Goal: Transaction & Acquisition: Subscribe to service/newsletter

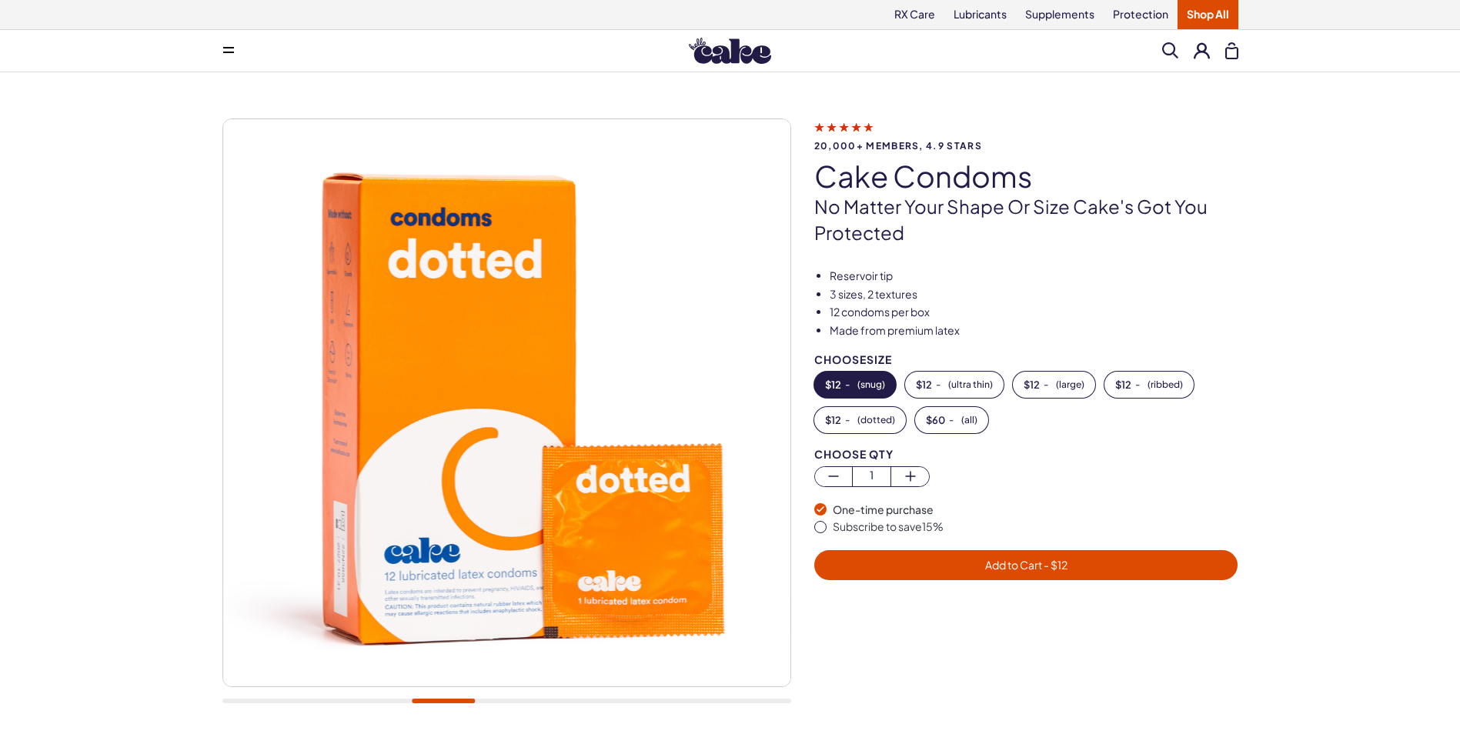
click at [138, 351] on div "20,000+ members, 4.9 stars Cake Condoms No matter your shape or size Cake's got…" at bounding box center [730, 418] width 1460 height 693
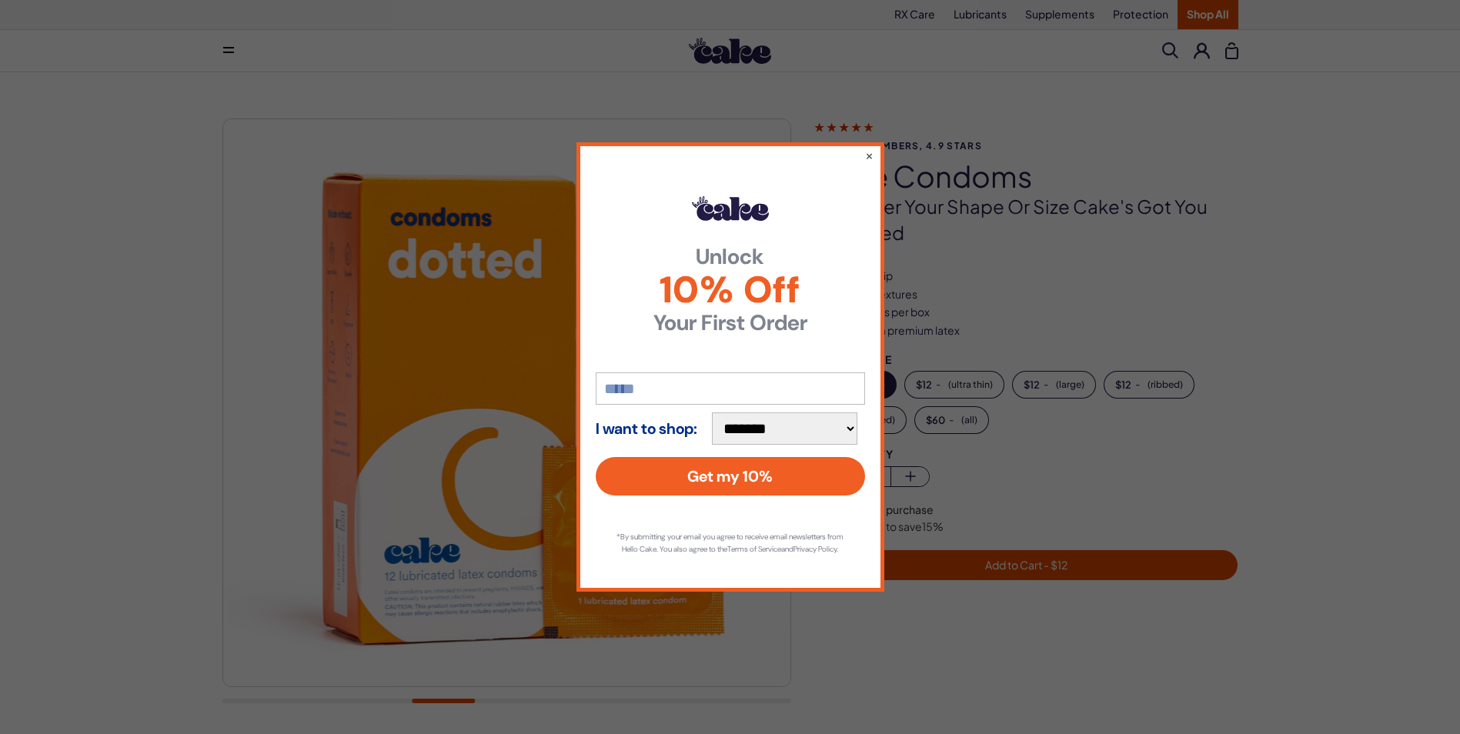
click at [875, 152] on div "**********" at bounding box center [730, 366] width 308 height 449
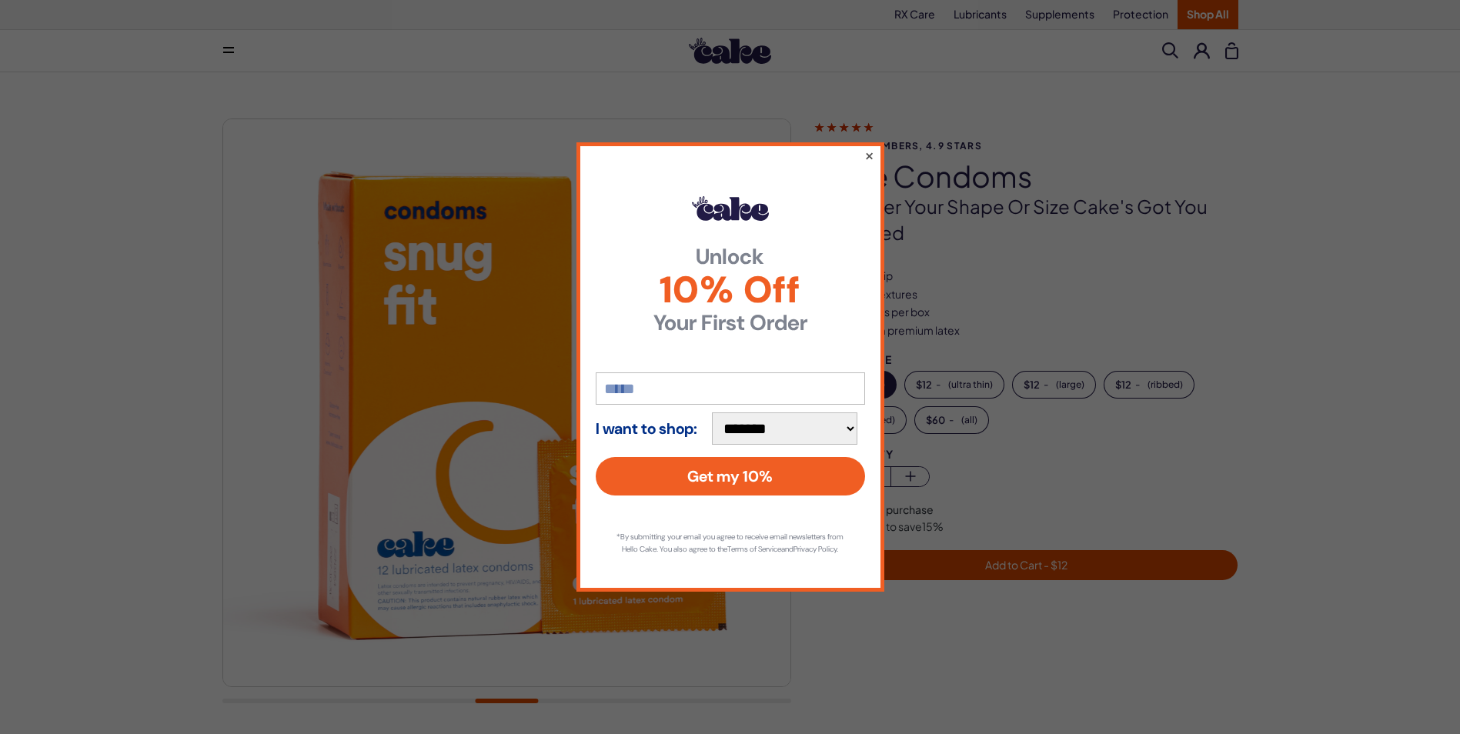
click at [866, 148] on button "×" at bounding box center [868, 155] width 10 height 18
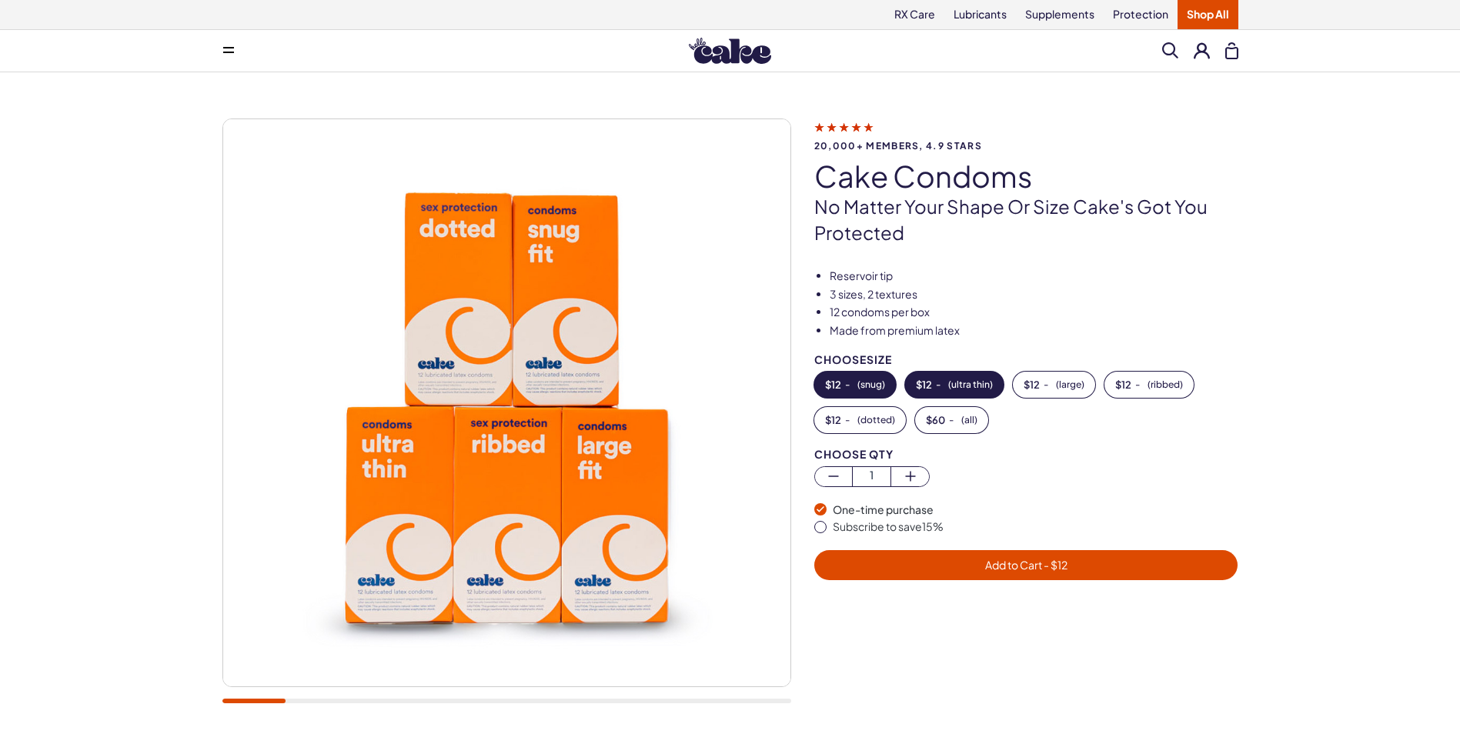
click at [944, 379] on button "$ 12 - ( ultra thin )" at bounding box center [954, 385] width 98 height 26
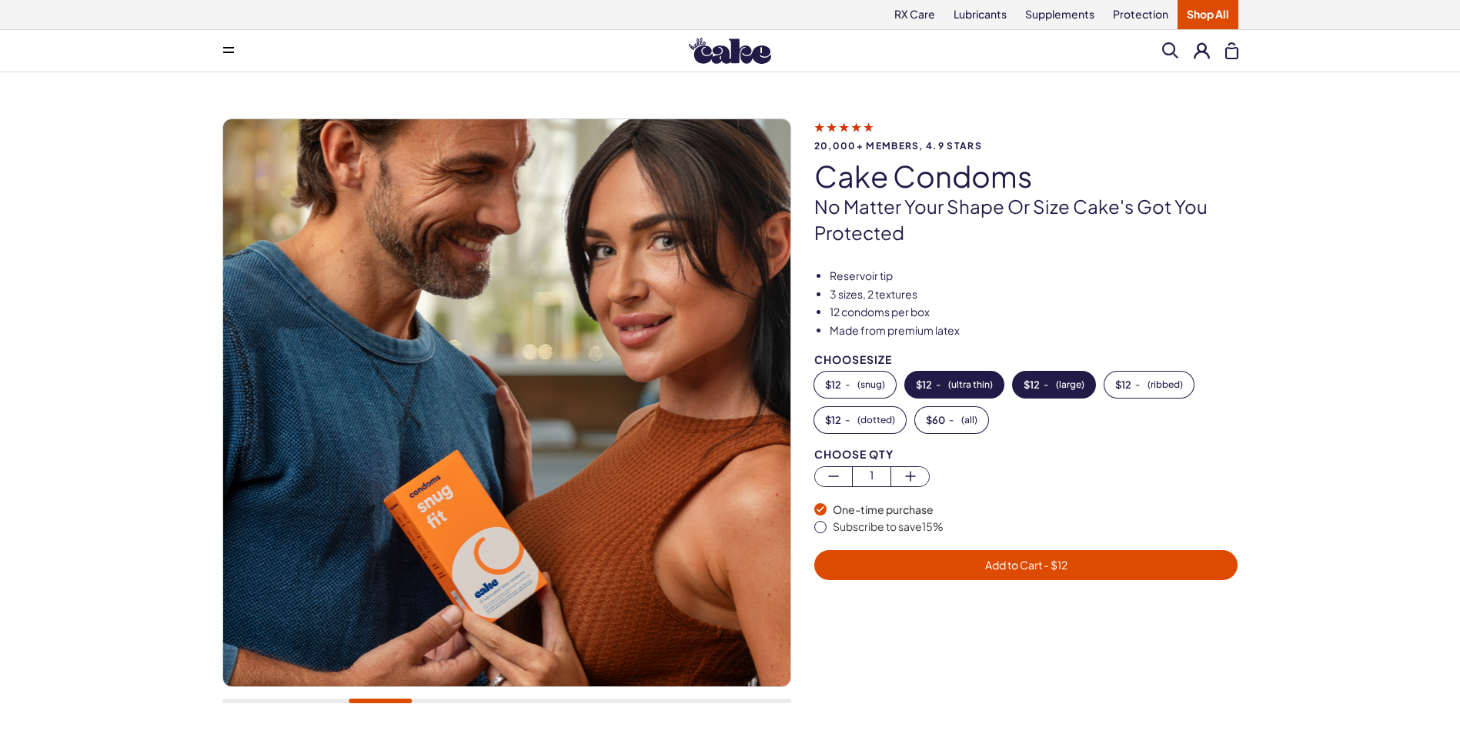
click at [1036, 372] on button "$ 12 - ( large )" at bounding box center [1054, 385] width 82 height 26
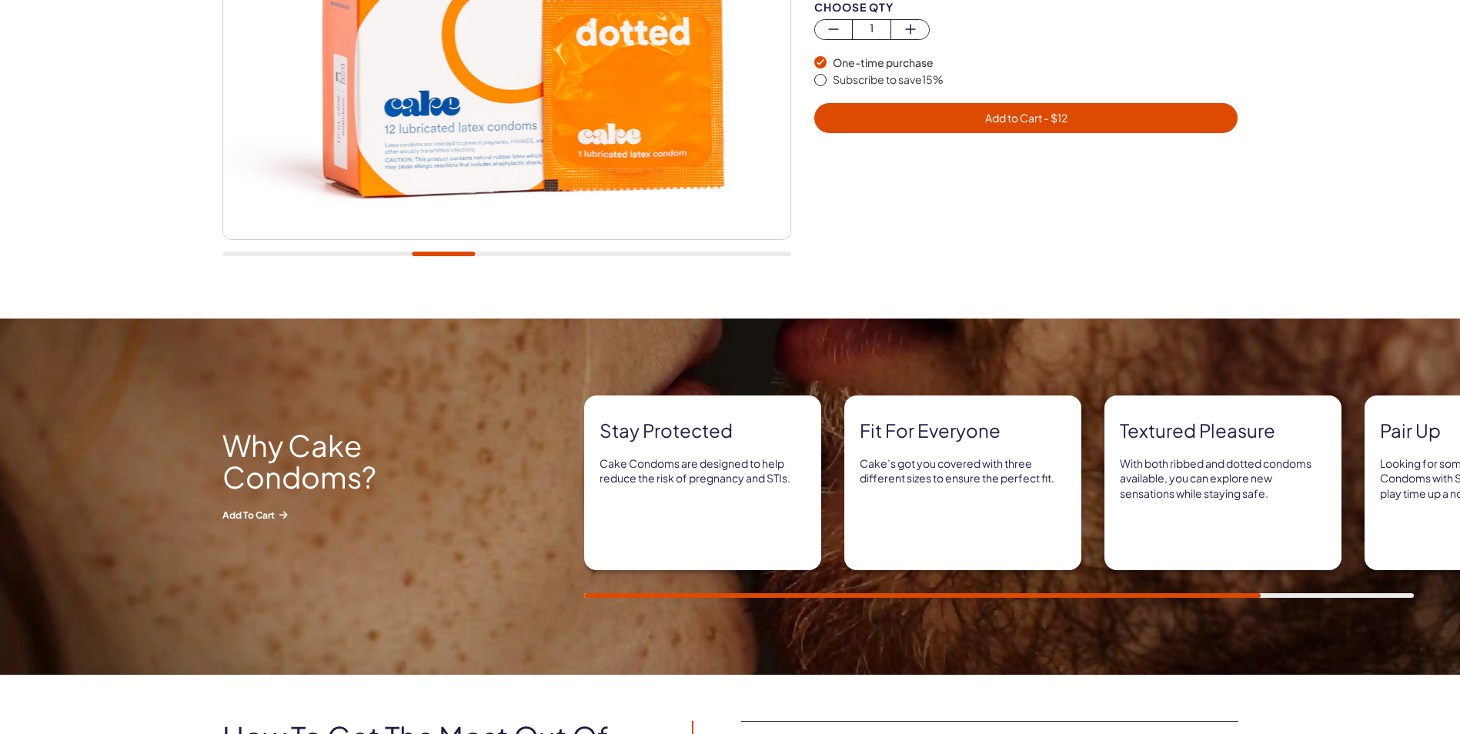
scroll to position [462, 0]
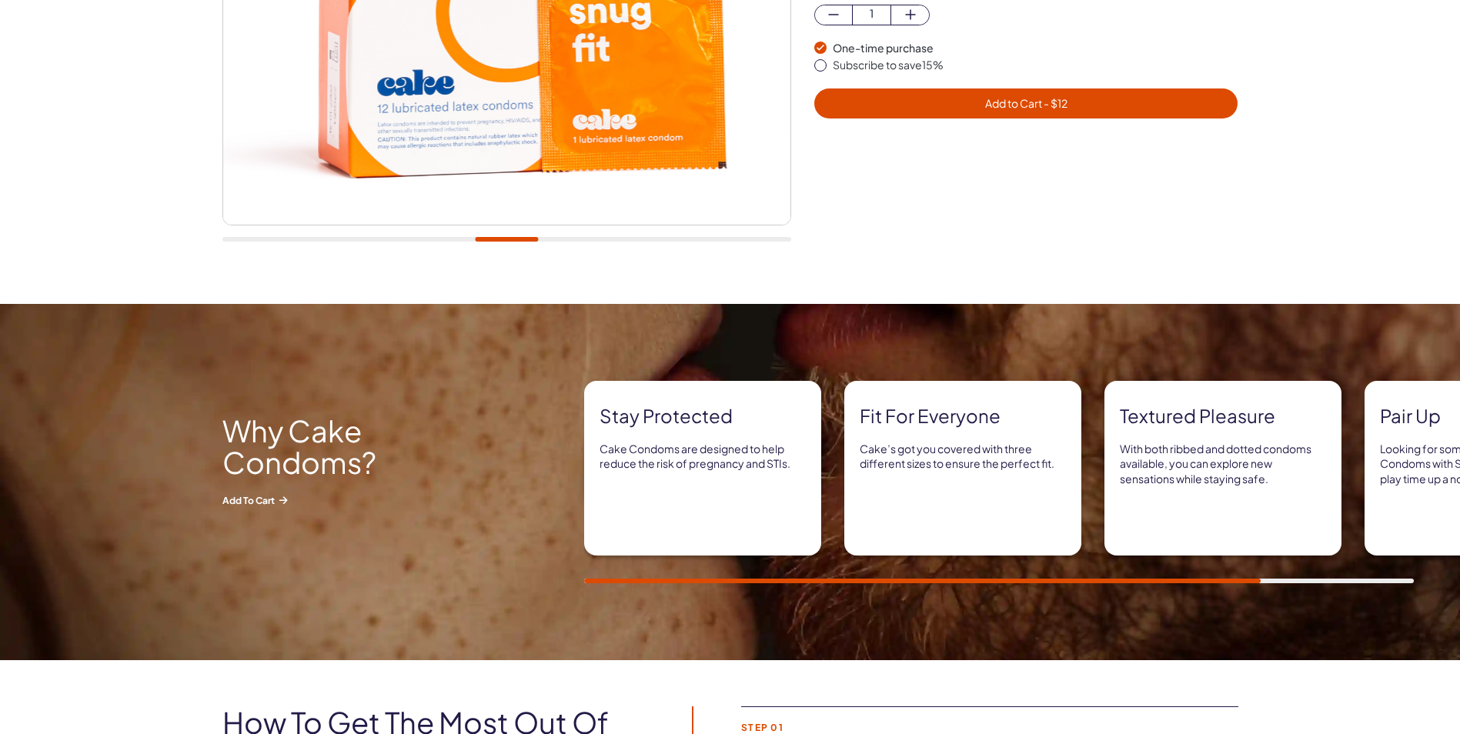
click at [961, 427] on strong "Fit for everyone" at bounding box center [962, 416] width 206 height 26
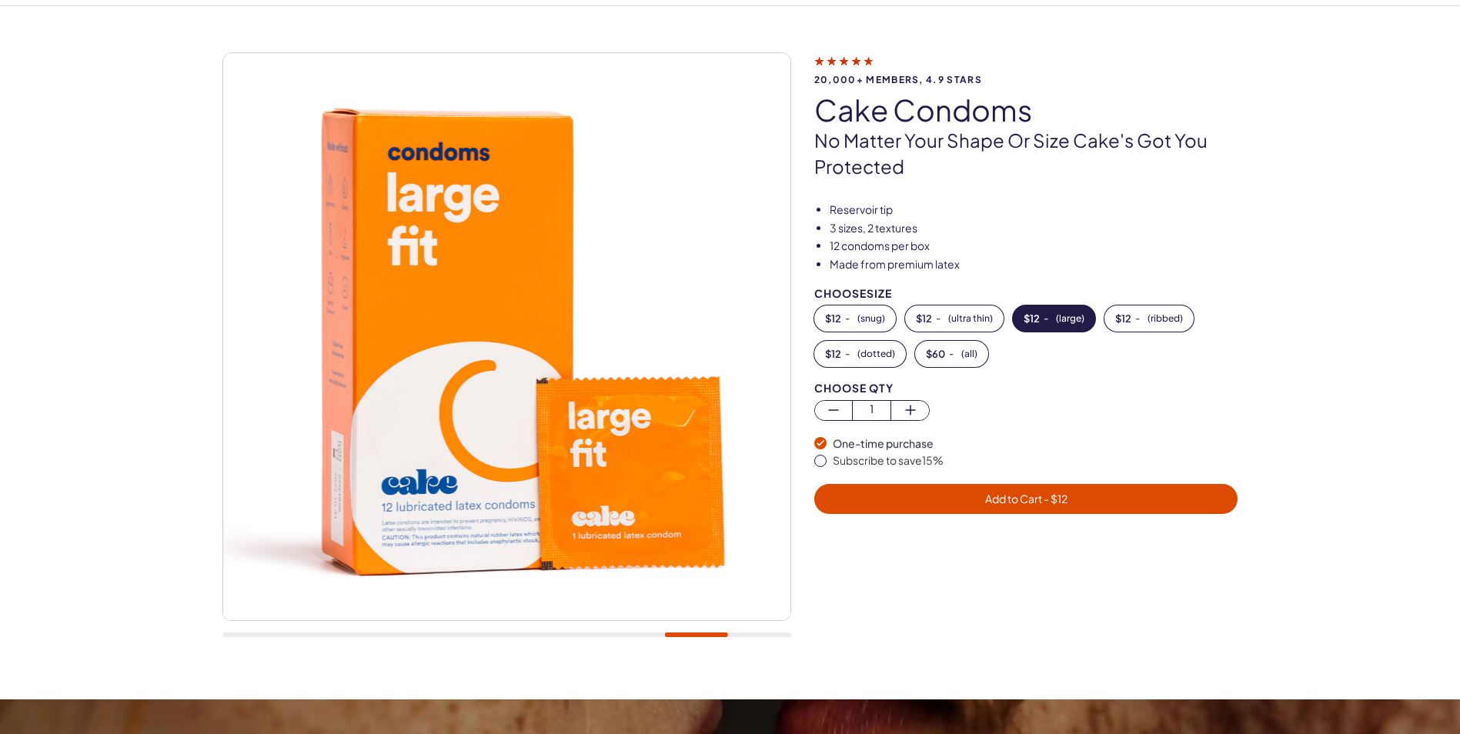
scroll to position [0, 0]
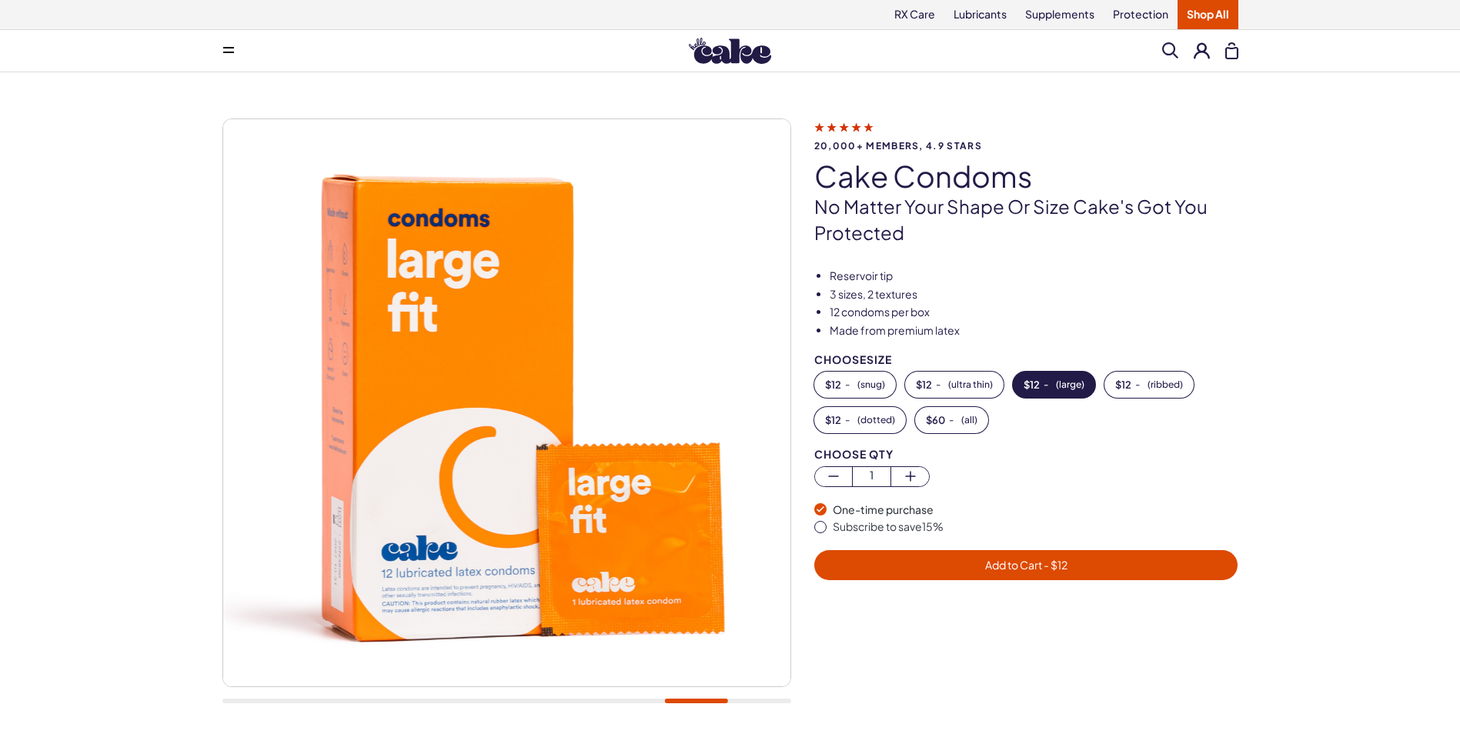
click at [606, 249] on img at bounding box center [505, 402] width 567 height 567
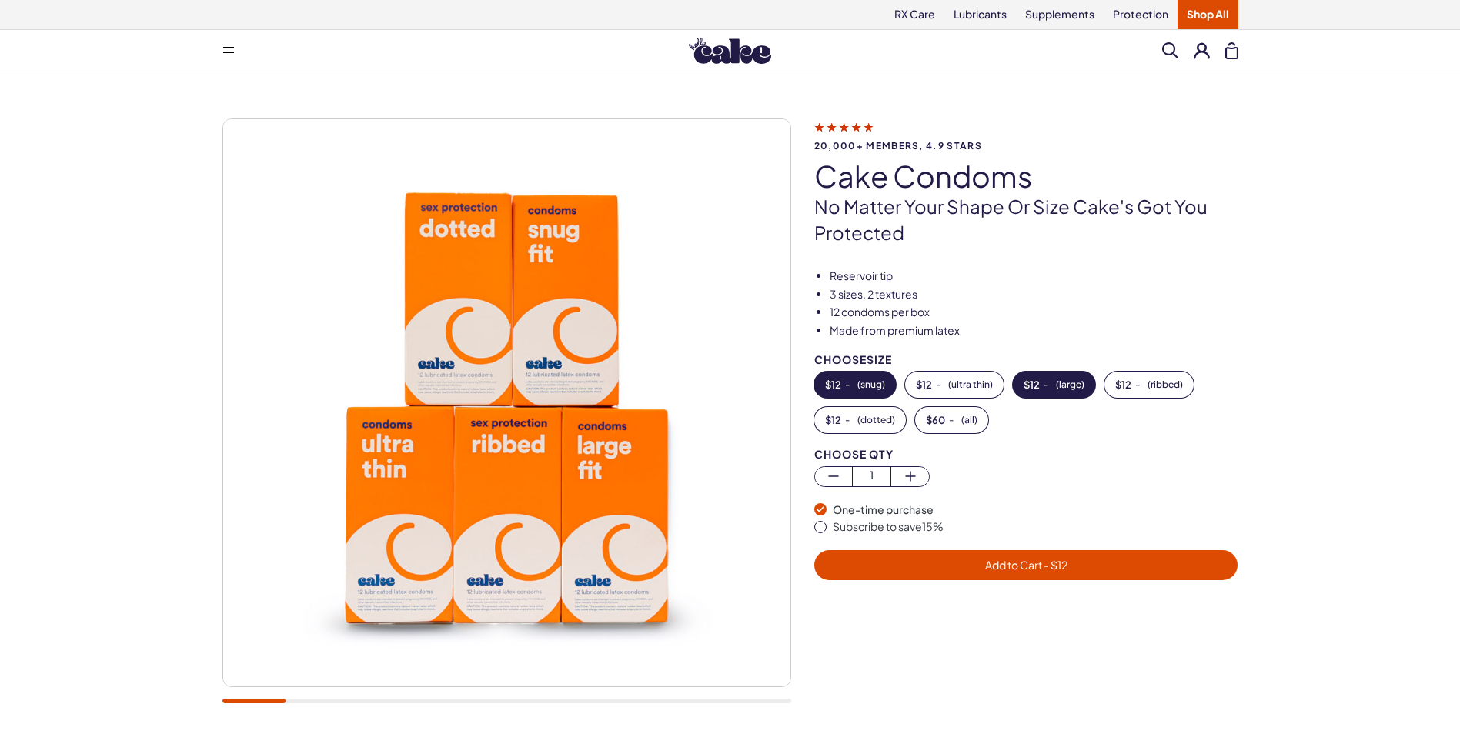
click at [866, 389] on span "( snug )" at bounding box center [871, 384] width 28 height 11
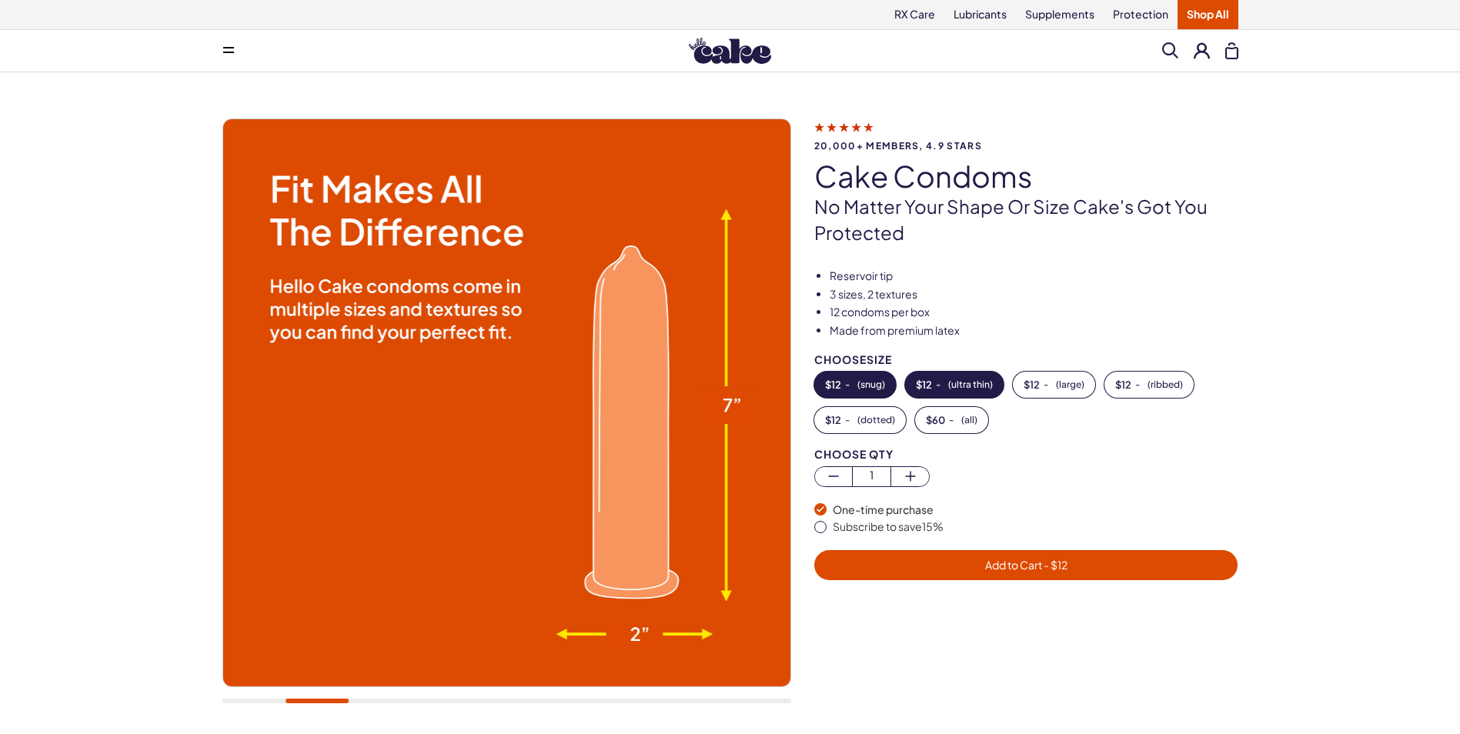
click at [918, 377] on button "$ 12 - ( ultra thin )" at bounding box center [954, 385] width 98 height 26
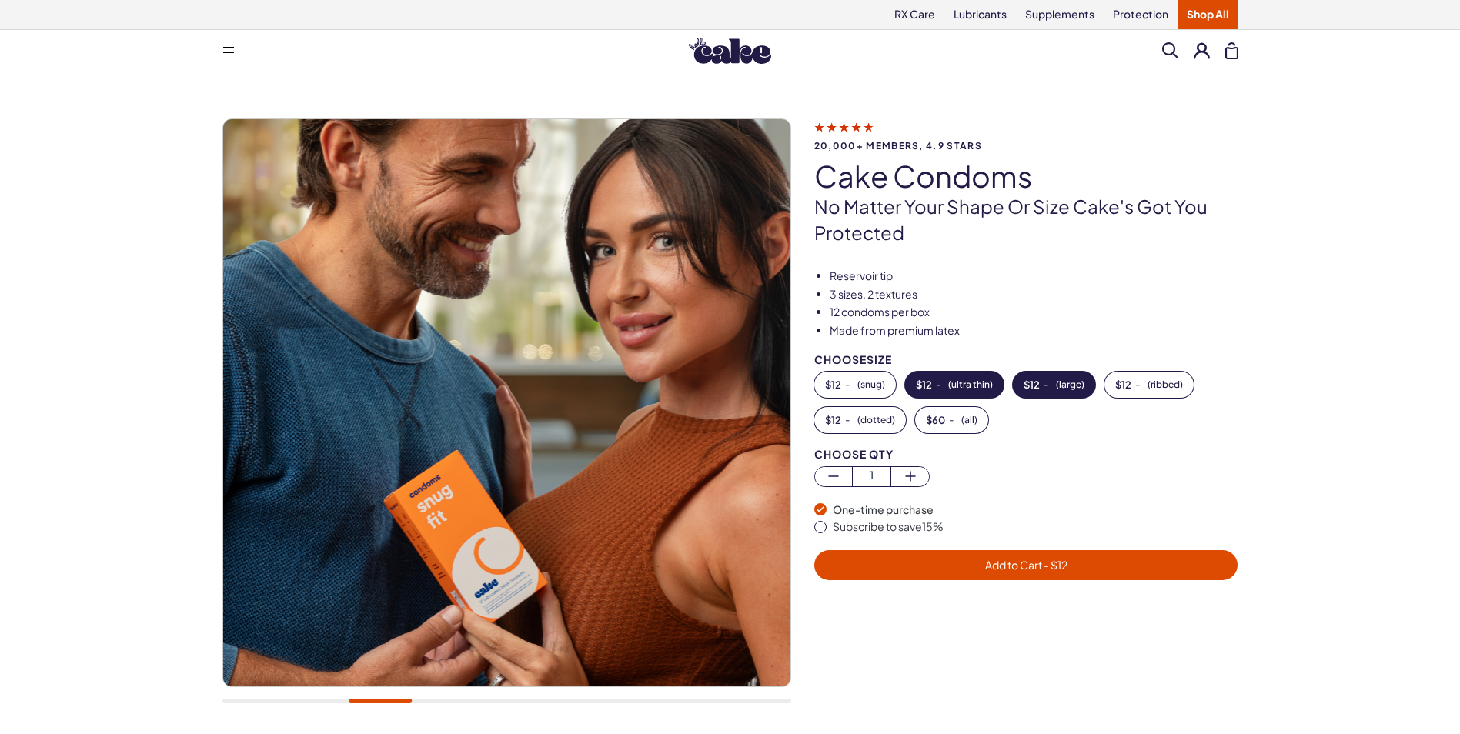
click at [1024, 381] on span "$ 12" at bounding box center [1031, 384] width 16 height 11
click at [1152, 392] on button "$ 12 - ( ribbed )" at bounding box center [1148, 385] width 89 height 26
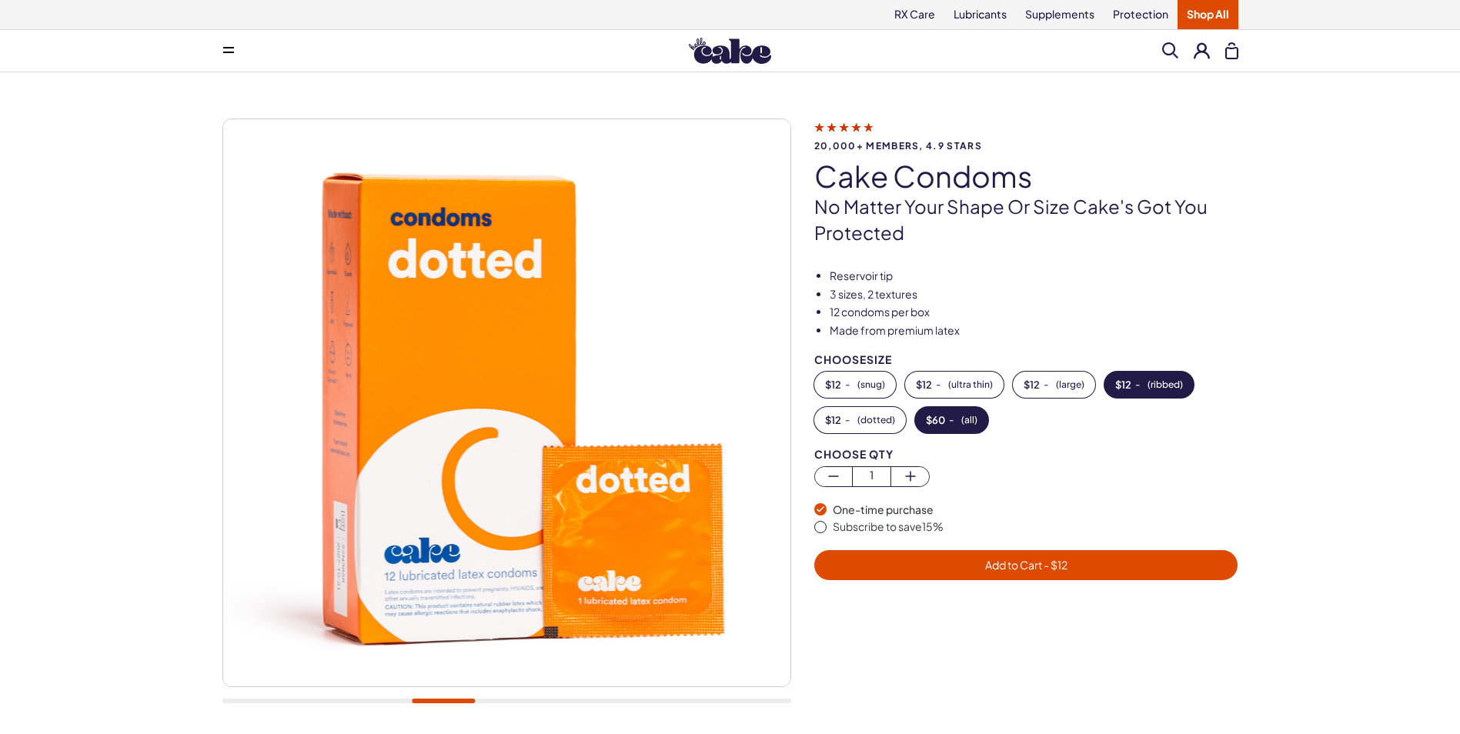
click at [947, 414] on button "$ 60 - ( all )" at bounding box center [951, 420] width 73 height 26
click at [859, 420] on span "( dotted )" at bounding box center [876, 420] width 38 height 11
